Goal: Find specific page/section

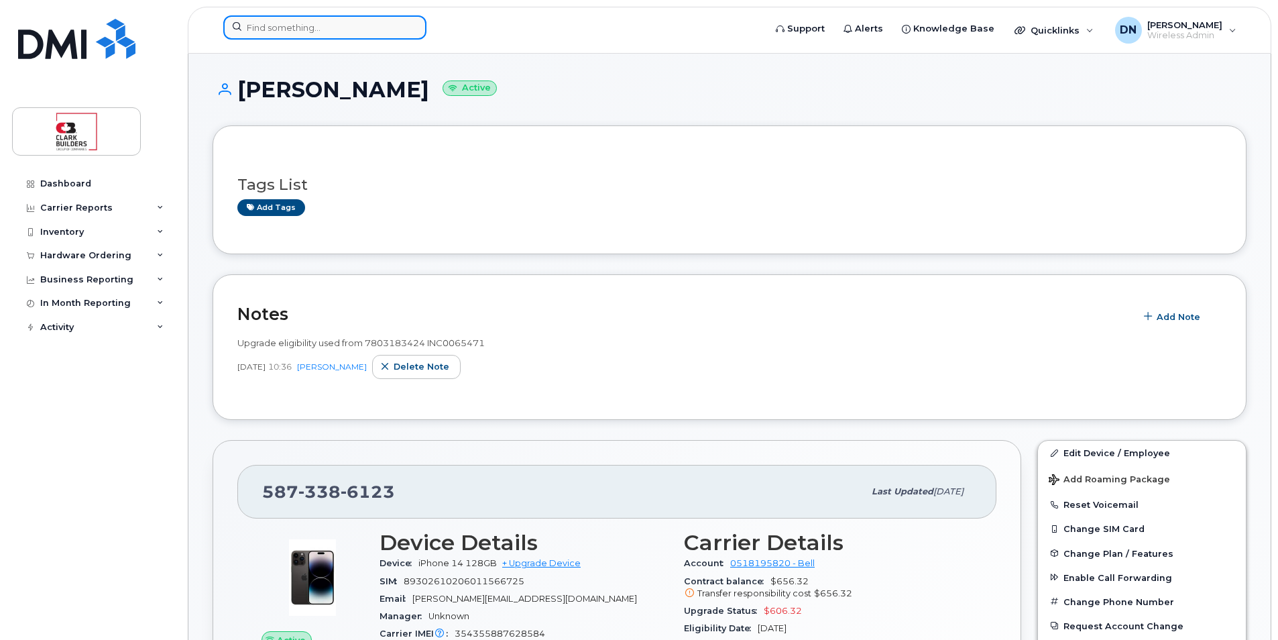
click at [329, 32] on input at bounding box center [324, 27] width 203 height 24
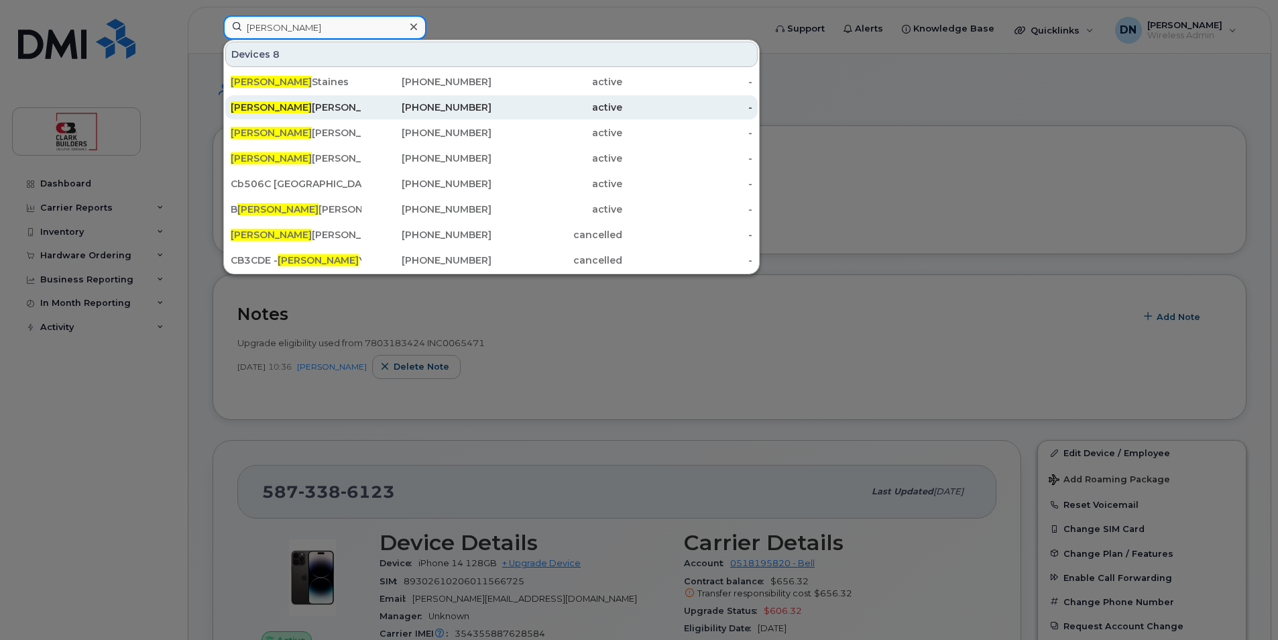
type input "ryan"
click at [313, 113] on div "Ryan Abelson" at bounding box center [296, 107] width 131 height 13
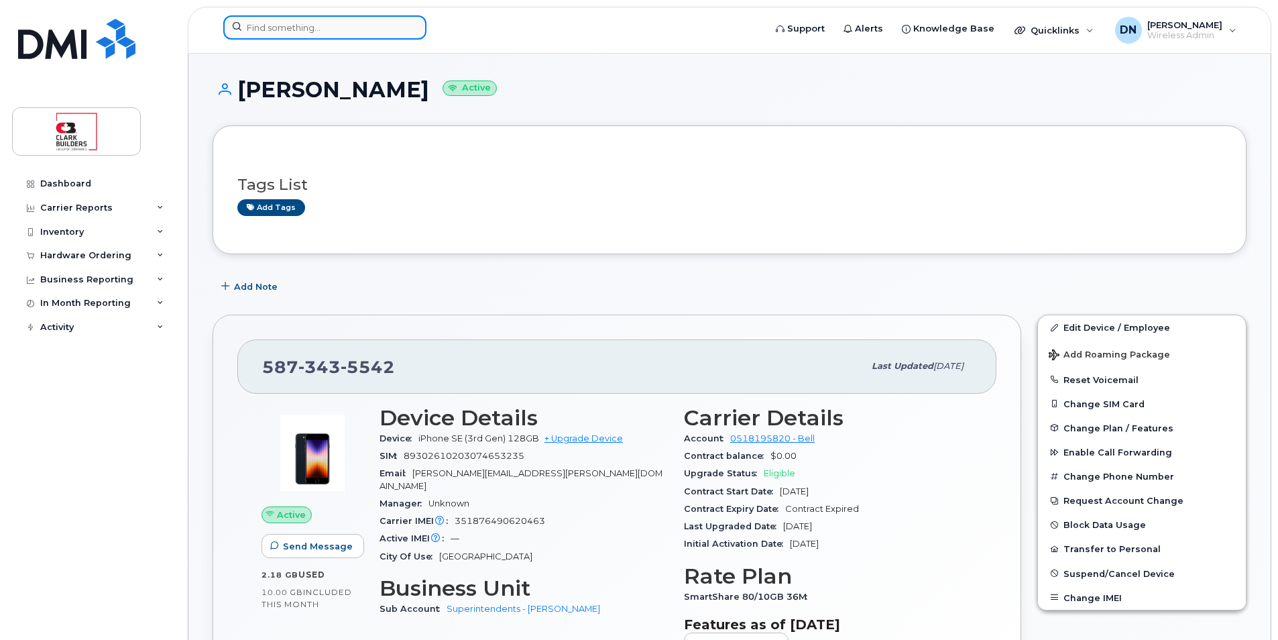
click at [382, 32] on input at bounding box center [324, 27] width 203 height 24
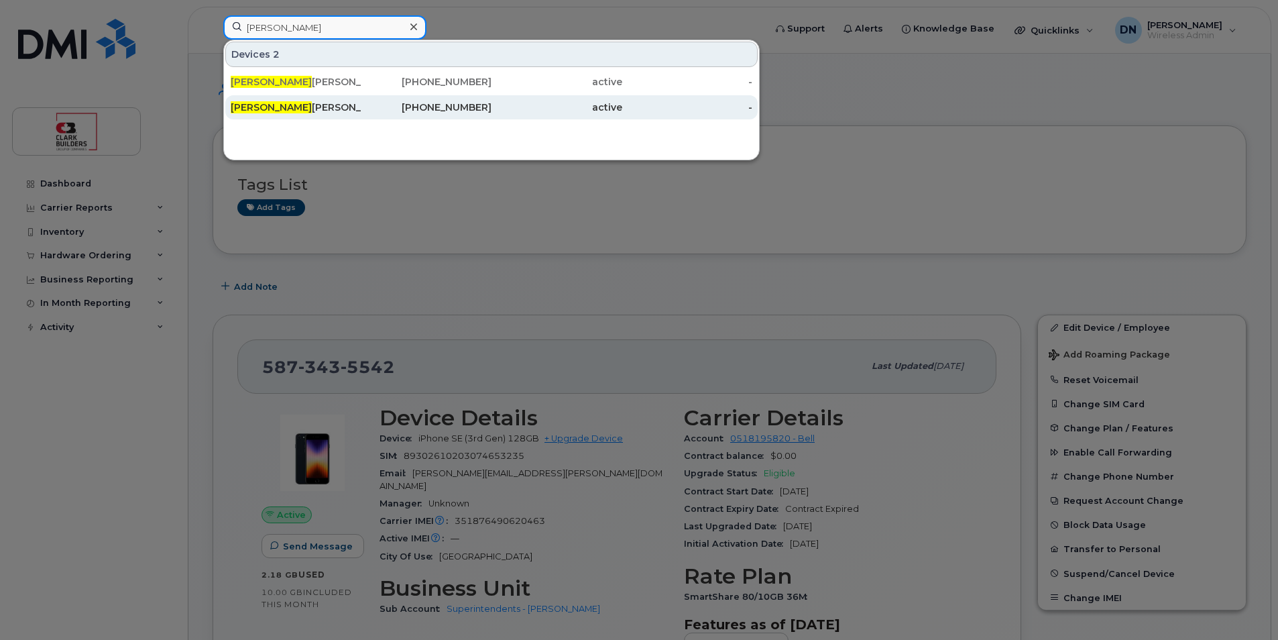
type input "[PERSON_NAME]"
click at [413, 102] on div "[PHONE_NUMBER]" at bounding box center [426, 107] width 131 height 13
